Goal: Task Accomplishment & Management: Manage account settings

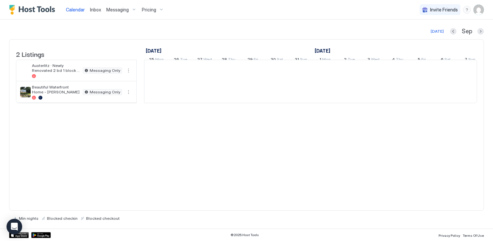
scroll to position [0, 363]
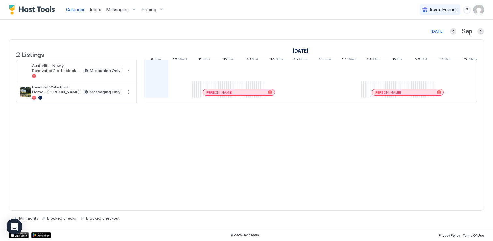
click at [477, 10] on img "User profile" at bounding box center [479, 10] width 10 height 10
click at [419, 36] on span "Settings" at bounding box center [421, 37] width 18 height 6
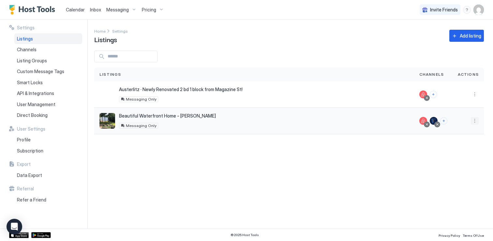
click at [476, 118] on button "More options" at bounding box center [475, 121] width 8 height 8
click at [456, 150] on span "Listing Settings" at bounding box center [460, 150] width 29 height 5
click at [475, 120] on button "More options" at bounding box center [475, 121] width 8 height 8
click at [458, 149] on span "Listing Settings" at bounding box center [460, 150] width 29 height 5
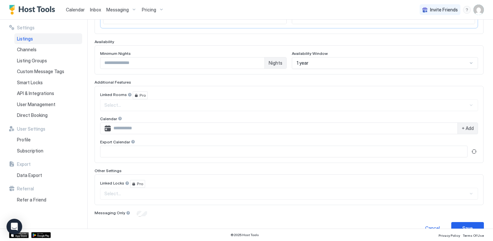
scroll to position [160, 0]
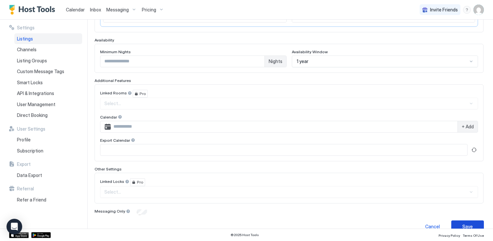
click at [468, 222] on button "Save" at bounding box center [468, 226] width 33 height 12
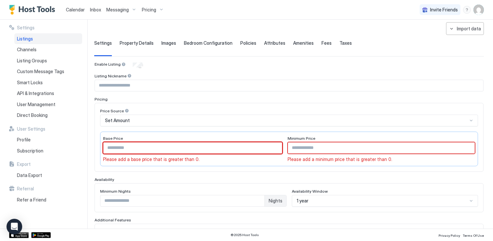
scroll to position [0, 0]
